Goal: Use online tool/utility: Utilize a website feature to perform a specific function

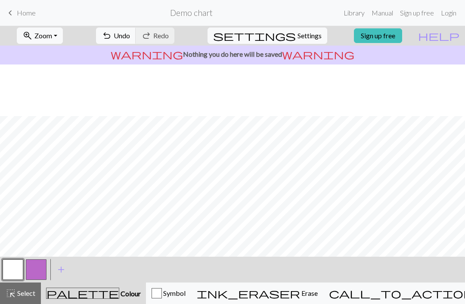
scroll to position [52, 0]
click at [38, 271] on button "button" at bounding box center [36, 269] width 21 height 21
click at [14, 269] on button "button" at bounding box center [13, 269] width 21 height 21
click at [37, 270] on button "button" at bounding box center [36, 269] width 21 height 21
click at [13, 279] on button "button" at bounding box center [13, 269] width 21 height 21
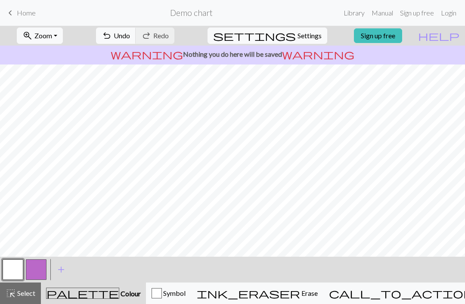
click at [33, 272] on button "button" at bounding box center [36, 269] width 21 height 21
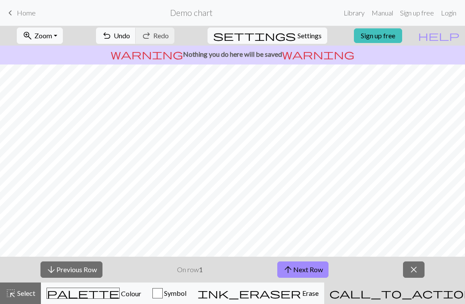
click at [410, 270] on span "close" at bounding box center [413, 270] width 10 height 12
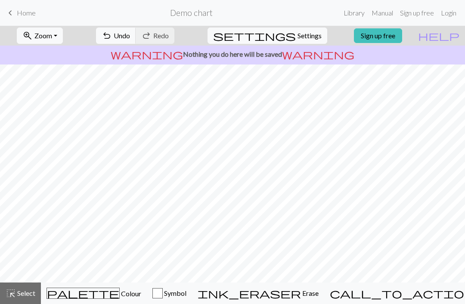
click at [93, 299] on button "palette Colour Colour" at bounding box center [94, 294] width 106 height 22
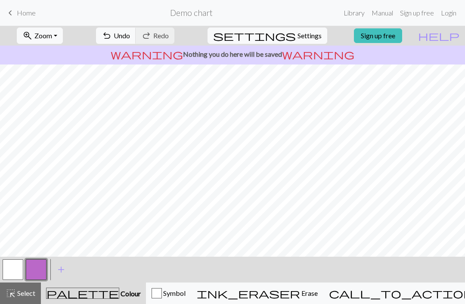
click at [13, 272] on button "button" at bounding box center [13, 269] width 21 height 21
click at [97, 300] on button "palette Colour Colour" at bounding box center [93, 294] width 105 height 22
click at [80, 289] on span "palette" at bounding box center [82, 293] width 72 height 12
click at [96, 299] on button "palette Colour Colour" at bounding box center [93, 294] width 105 height 22
click at [119, 297] on span "Colour" at bounding box center [130, 294] width 22 height 8
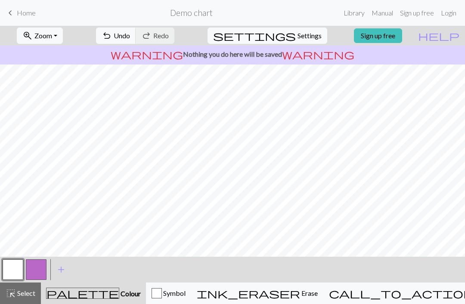
click at [40, 273] on button "button" at bounding box center [36, 269] width 21 height 21
click at [14, 271] on button "button" at bounding box center [13, 269] width 21 height 21
click at [40, 276] on button "button" at bounding box center [36, 269] width 21 height 21
click at [14, 274] on button "button" at bounding box center [13, 269] width 21 height 21
click at [34, 271] on button "button" at bounding box center [36, 269] width 21 height 21
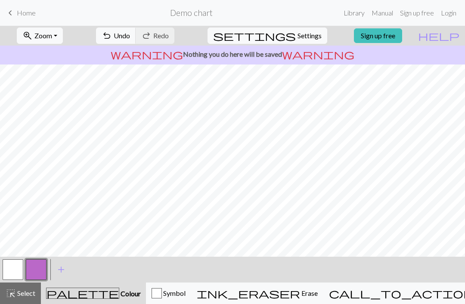
click at [13, 273] on button "button" at bounding box center [13, 269] width 21 height 21
click at [43, 262] on button "button" at bounding box center [36, 269] width 21 height 21
